Goal: Task Accomplishment & Management: Manage account settings

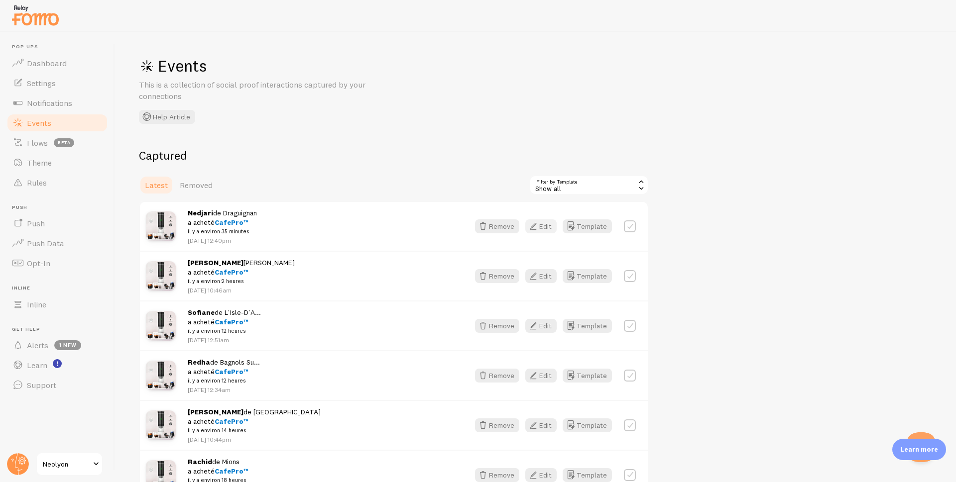
click at [545, 226] on button "Edit" at bounding box center [540, 227] width 31 height 14
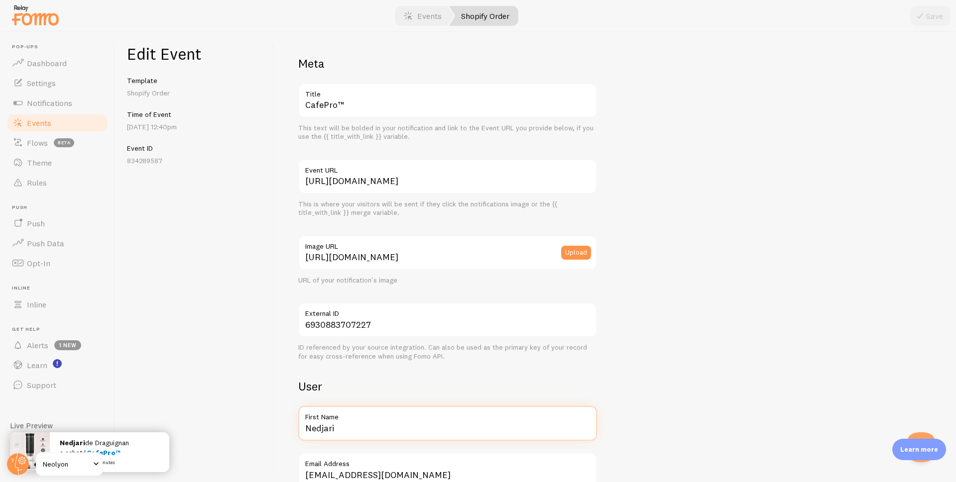
drag, startPoint x: 360, startPoint y: 431, endPoint x: 284, endPoint y: 431, distance: 76.2
click at [285, 434] on div "Meta CafePro™ Title This text will be bolded in your notification and link to t…" at bounding box center [614, 257] width 681 height 450
type input "Mohamed"
click at [932, 20] on button "Save" at bounding box center [930, 16] width 40 height 20
click at [50, 125] on span "Events" at bounding box center [39, 123] width 24 height 10
